Goal: Entertainment & Leisure: Consume media (video, audio)

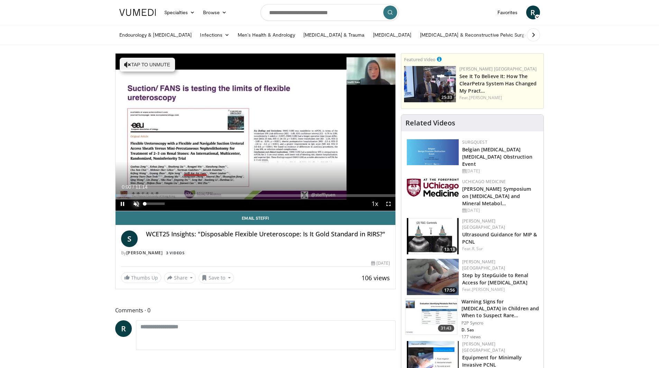
click at [137, 207] on span "Video Player" at bounding box center [136, 204] width 14 height 14
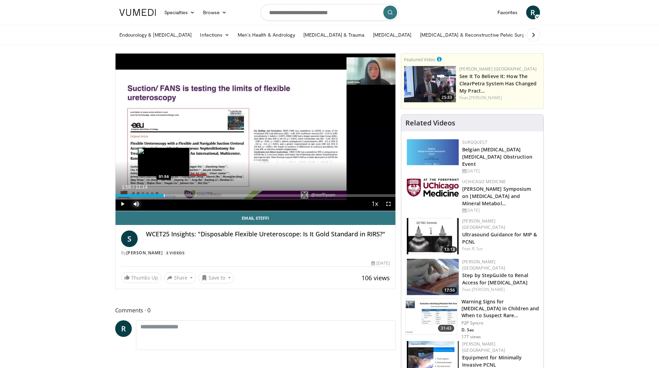
click at [164, 194] on div "Progress Bar" at bounding box center [164, 195] width 1 height 3
click at [184, 196] on div "Progress Bar" at bounding box center [184, 195] width 1 height 3
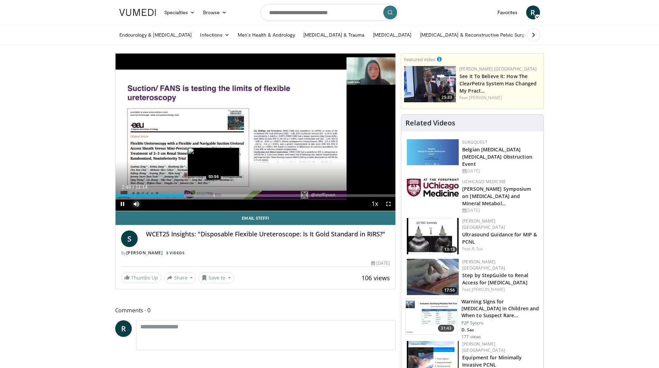
click at [213, 193] on div "Loaded : 33.81% 02:46 03:56" at bounding box center [256, 194] width 280 height 7
click at [235, 193] on div "Loaded : 48.52% 04:23 04:48" at bounding box center [256, 194] width 280 height 7
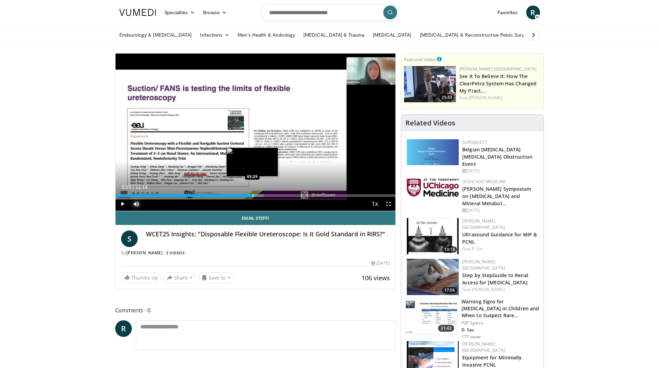
click at [252, 192] on div "Loaded : 52.93% 04:50 05:29" at bounding box center [256, 194] width 280 height 7
click at [274, 194] on div "Loaded : 58.81% 05:33 06:21" at bounding box center [256, 194] width 280 height 7
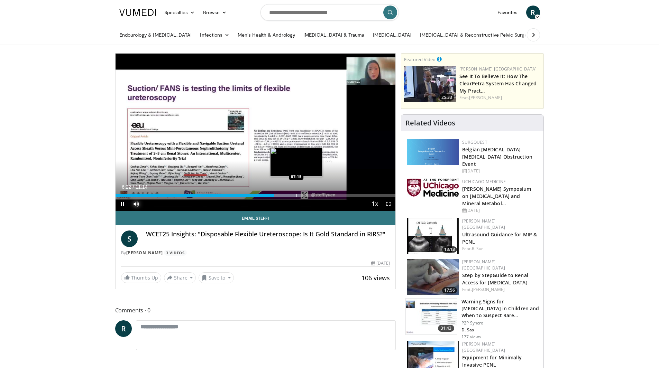
click at [296, 193] on div "Loaded : 66.16% 06:22 07:15" at bounding box center [256, 194] width 280 height 7
click at [319, 192] on div "Loaded : 66.16% 07:15 08:09" at bounding box center [256, 194] width 280 height 7
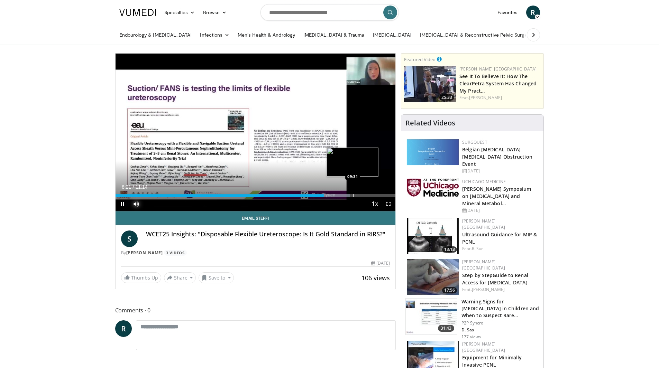
click at [353, 193] on div "Loaded : 83.81% 08:21 09:31" at bounding box center [256, 194] width 280 height 7
click at [369, 193] on div "Loaded : 94.11% 09:32 10:09" at bounding box center [256, 194] width 280 height 7
